Goal: Transaction & Acquisition: Obtain resource

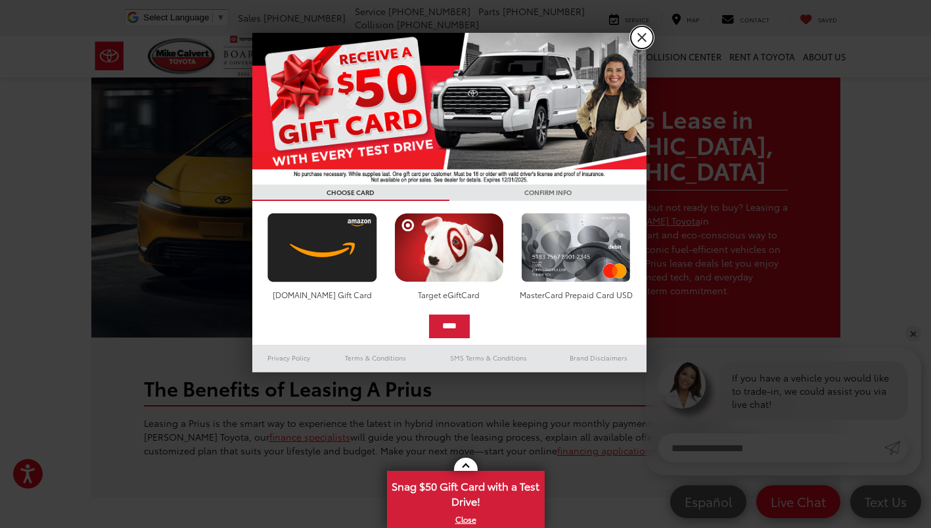
click at [641, 37] on link "X" at bounding box center [642, 37] width 22 height 22
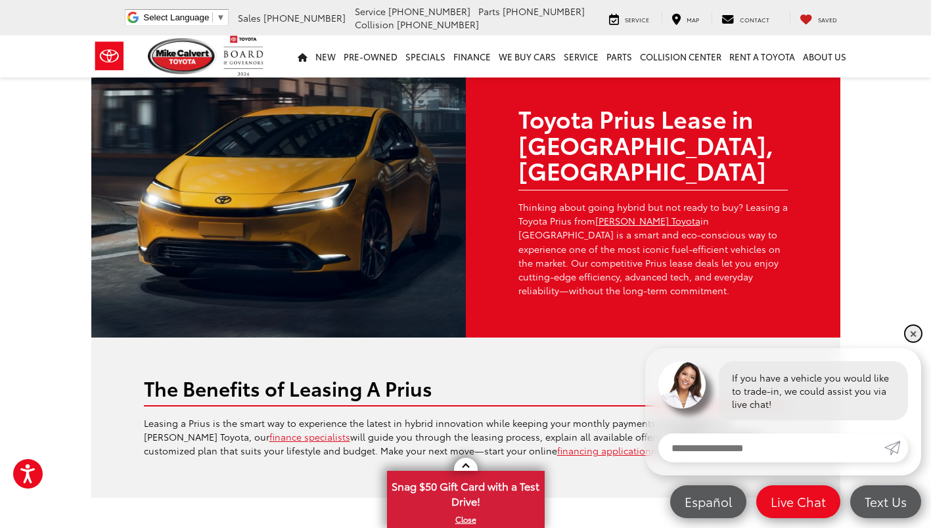
click at [911, 335] on link "✕" at bounding box center [913, 334] width 16 height 16
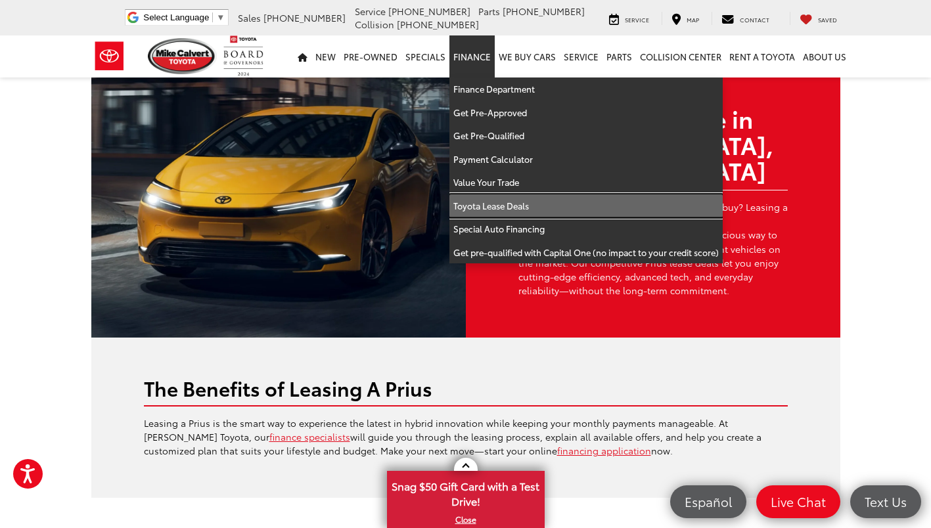
click at [539, 202] on link "Toyota Lease Deals" at bounding box center [585, 206] width 273 height 24
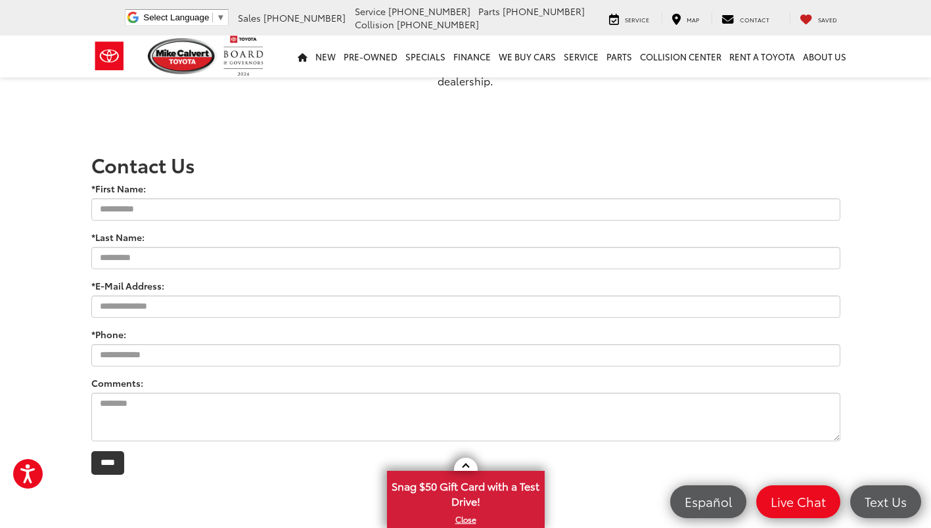
scroll to position [1036, 0]
